Goal: Task Accomplishment & Management: Use online tool/utility

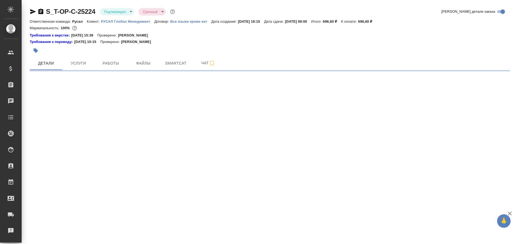
select select "RU"
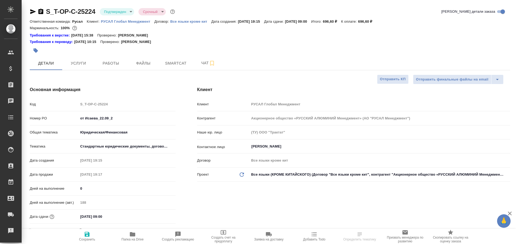
type textarea "x"
type input "[PERSON_NAME]"
click at [111, 64] on span "Работы" at bounding box center [111, 63] width 26 height 7
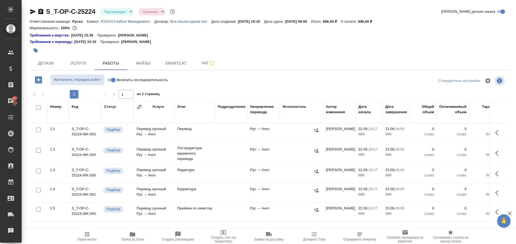
scroll to position [25, 0]
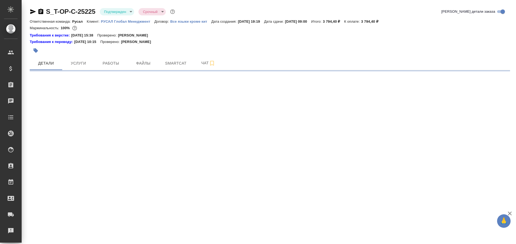
select select "RU"
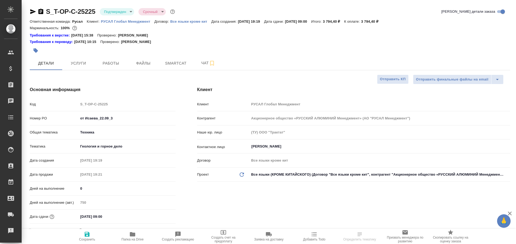
type textarea "x"
click at [107, 66] on span "Работы" at bounding box center [111, 63] width 26 height 7
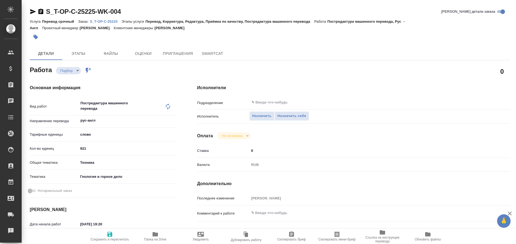
type textarea "x"
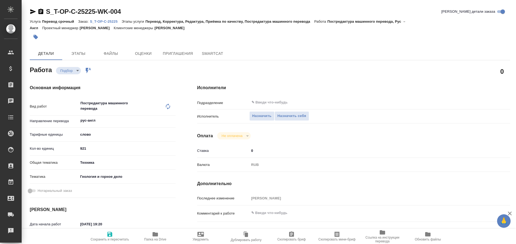
type textarea "x"
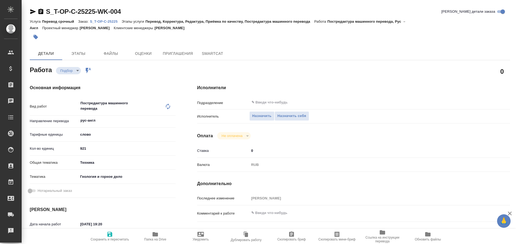
type textarea "x"
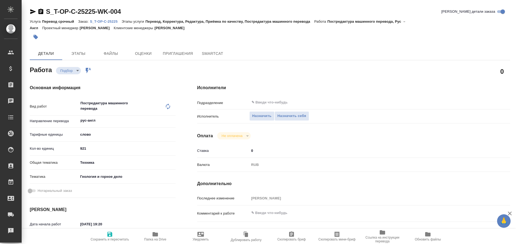
type textarea "x"
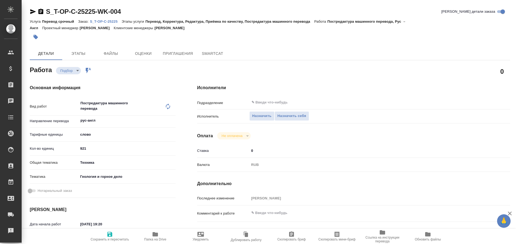
type textarea "x"
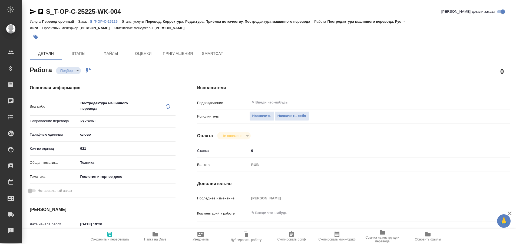
type textarea "x"
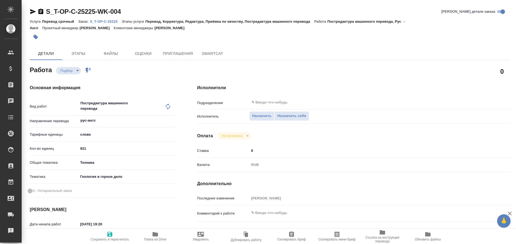
type textarea "x"
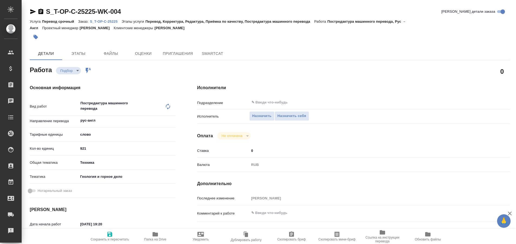
type textarea "x"
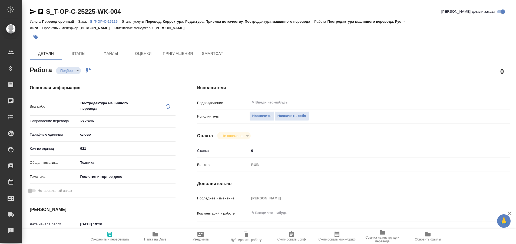
type textarea "x"
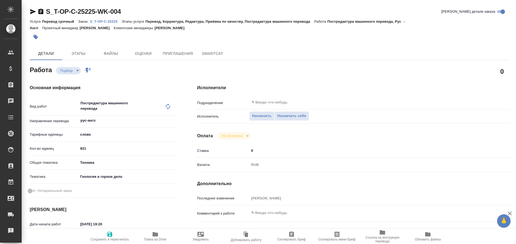
type textarea "x"
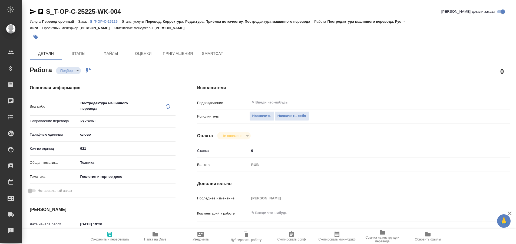
type textarea "x"
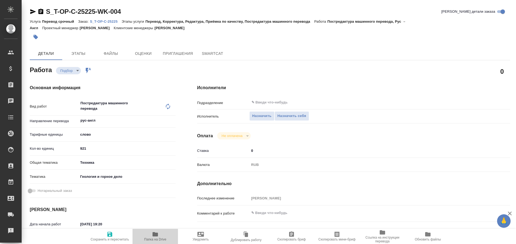
click at [156, 237] on icon "button" at bounding box center [155, 234] width 6 height 6
type textarea "x"
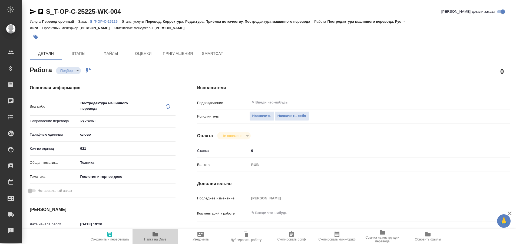
type textarea "x"
click at [288, 116] on span "Назначить себя" at bounding box center [291, 116] width 29 height 6
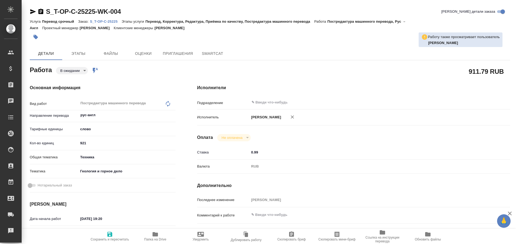
type textarea "x"
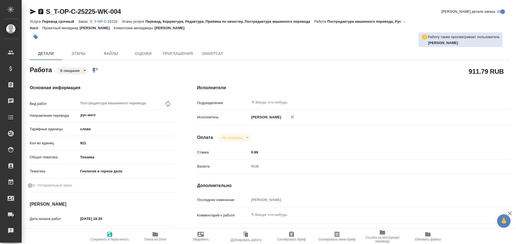
type textarea "x"
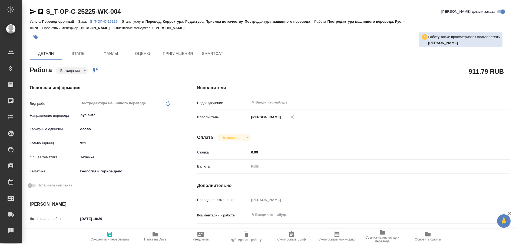
type textarea "x"
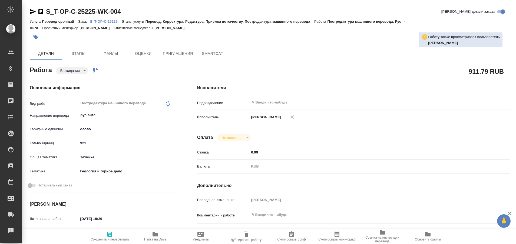
type textarea "x"
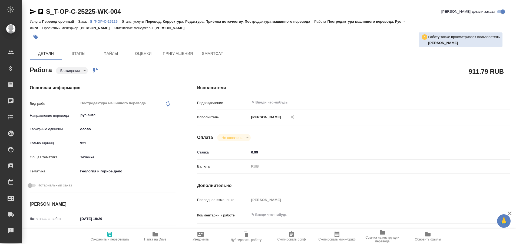
type textarea "x"
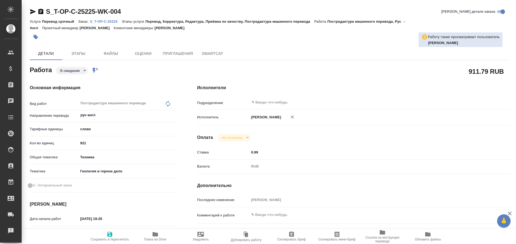
type textarea "x"
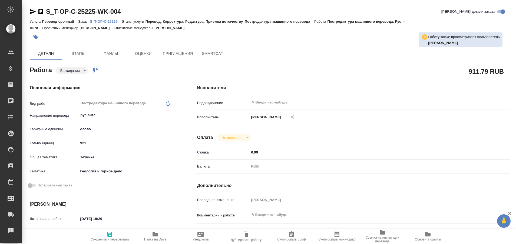
type textarea "x"
